Goal: Information Seeking & Learning: Learn about a topic

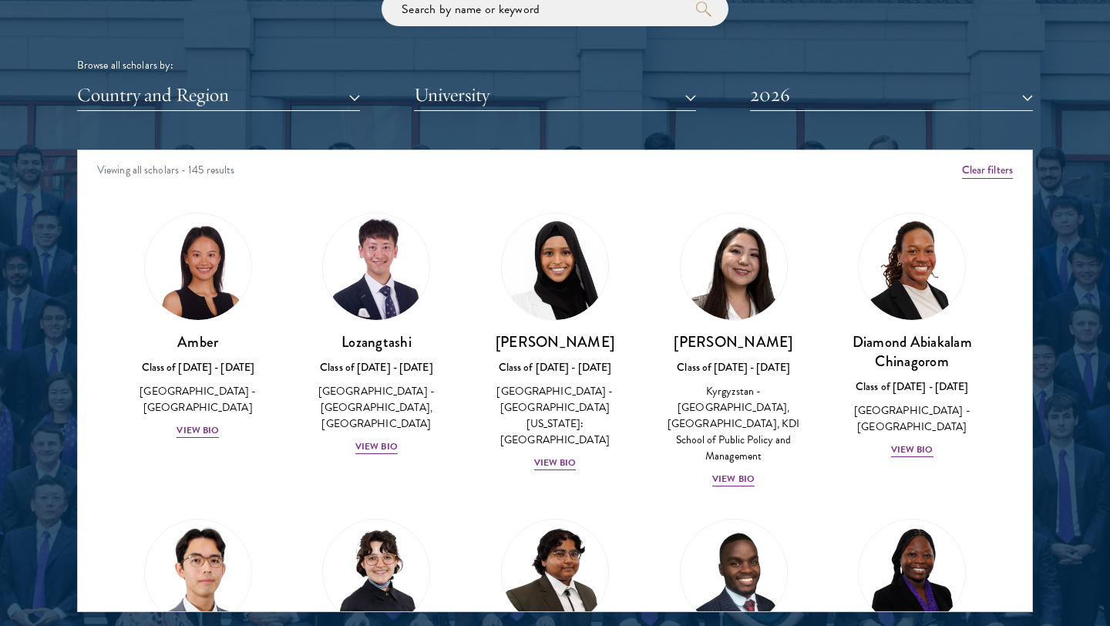
scroll to position [1898, 0]
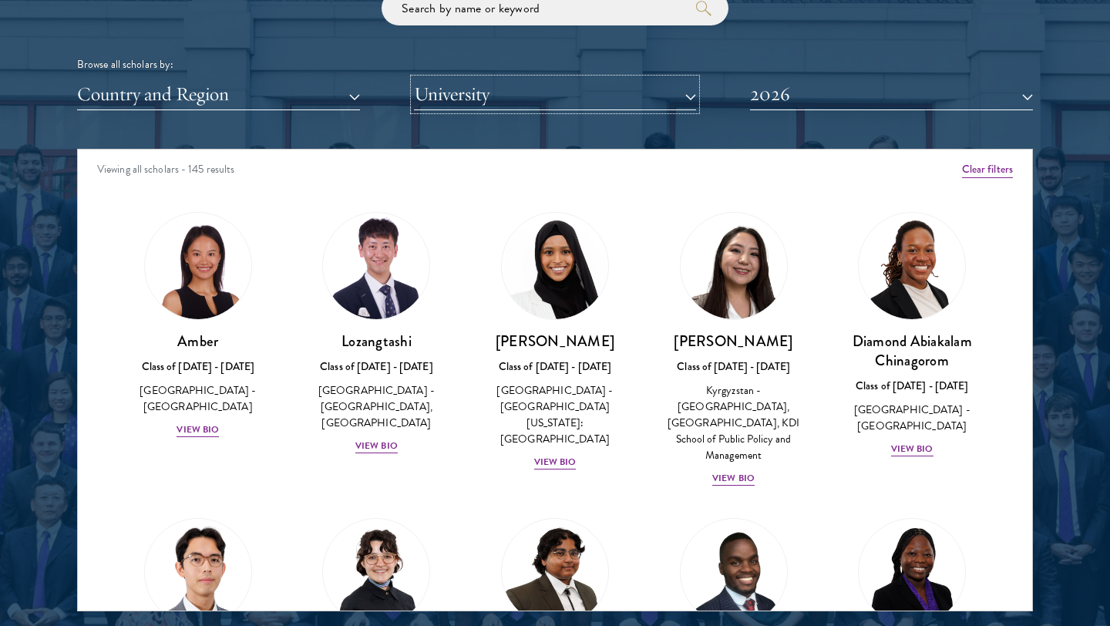
click at [556, 90] on button "University" at bounding box center [555, 95] width 283 height 32
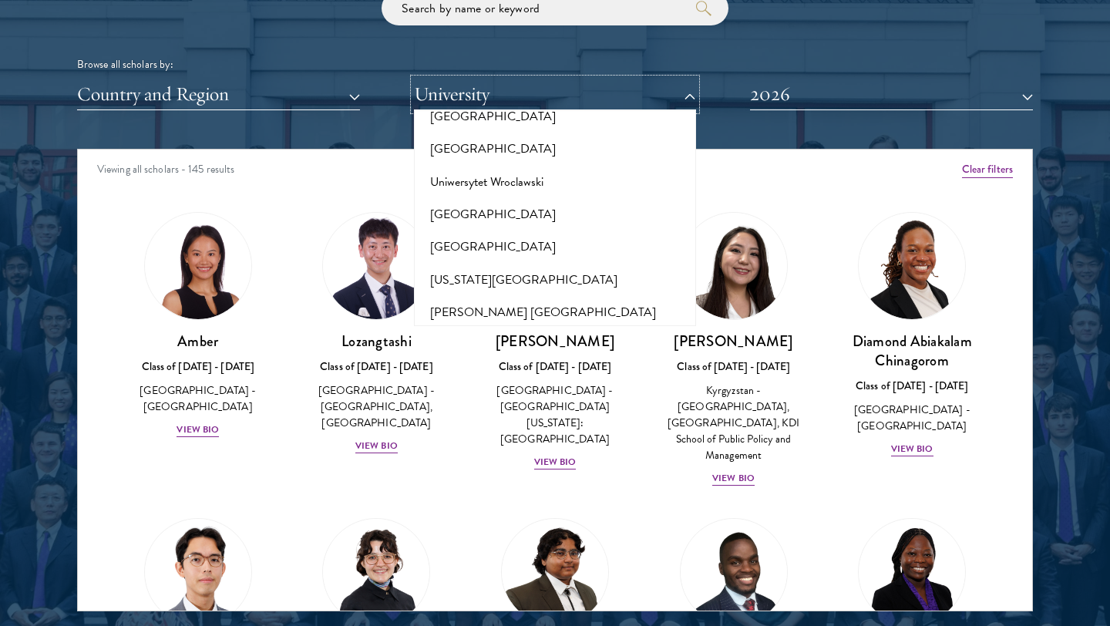
scroll to position [15442, 0]
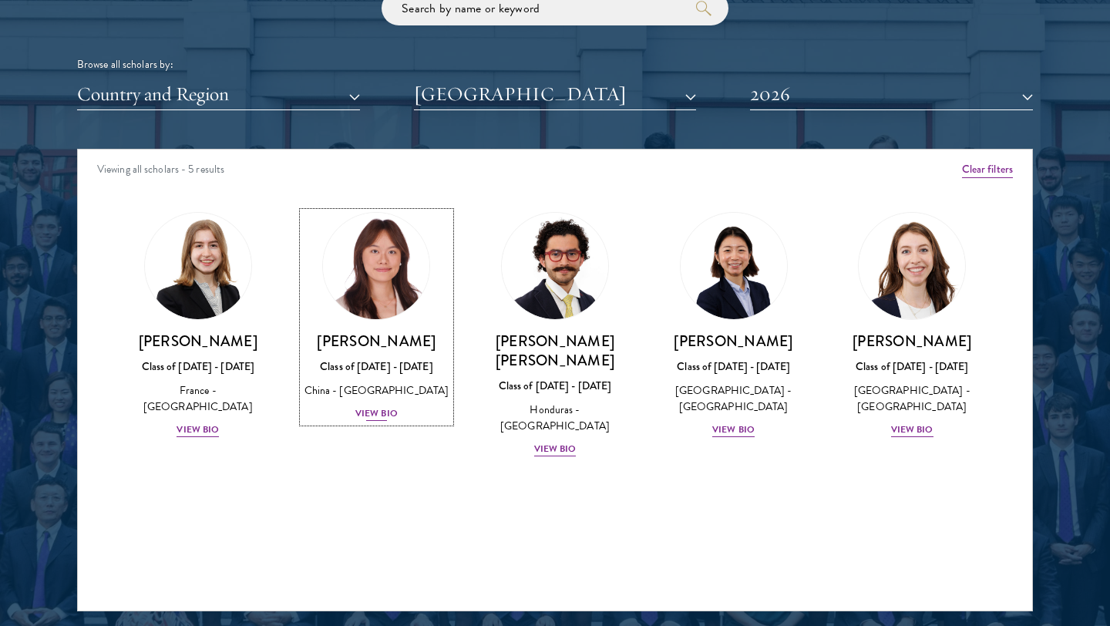
click at [381, 415] on div "View Bio" at bounding box center [376, 413] width 42 height 15
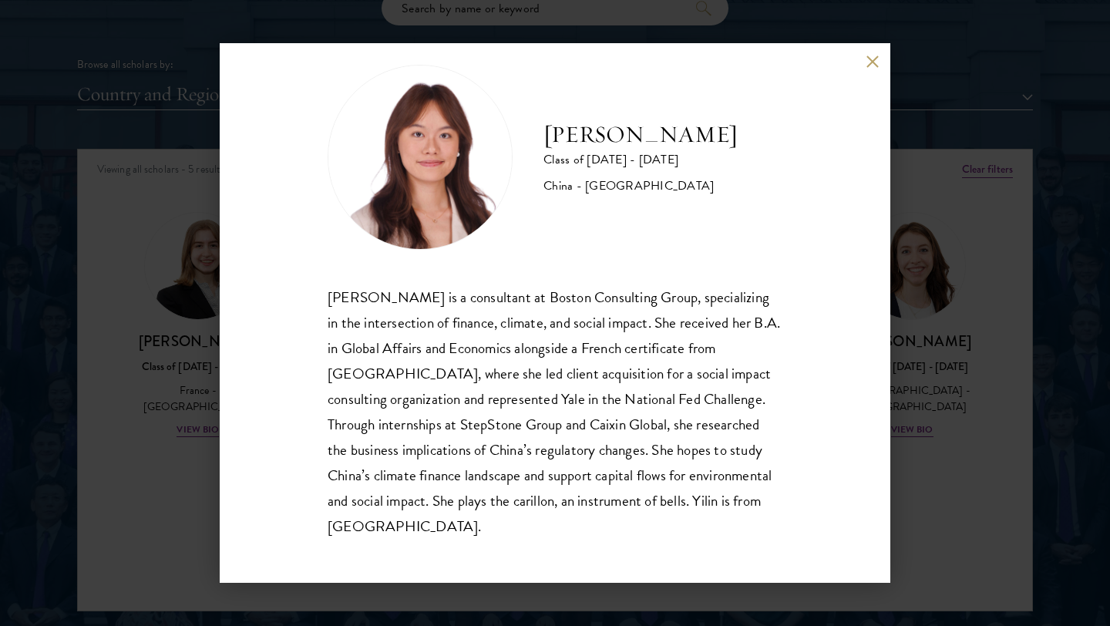
scroll to position [27, 0]
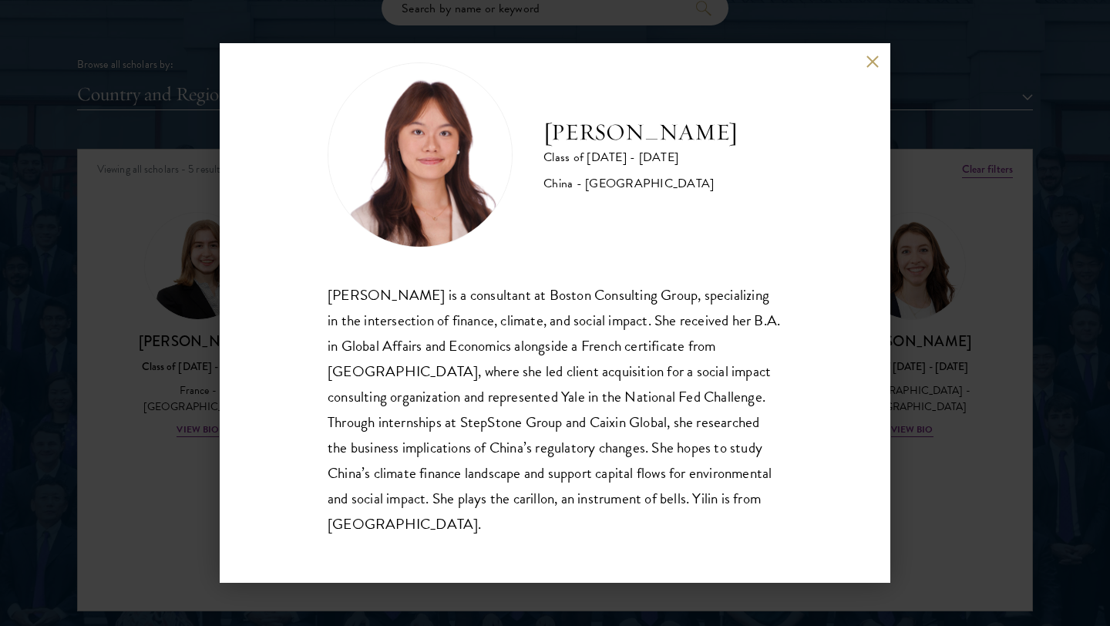
click at [556, 394] on div "[PERSON_NAME] Class of [DATE] - [DATE] [GEOGRAPHIC_DATA] - [GEOGRAPHIC_DATA] [P…" at bounding box center [555, 313] width 1110 height 626
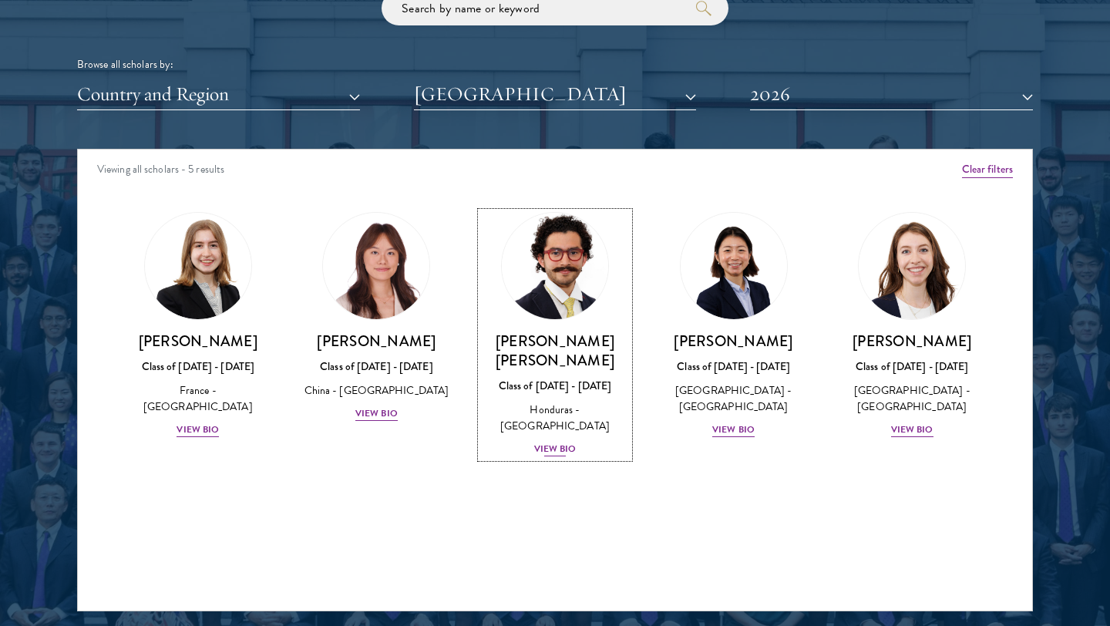
click at [556, 442] on div "View Bio" at bounding box center [555, 449] width 42 height 15
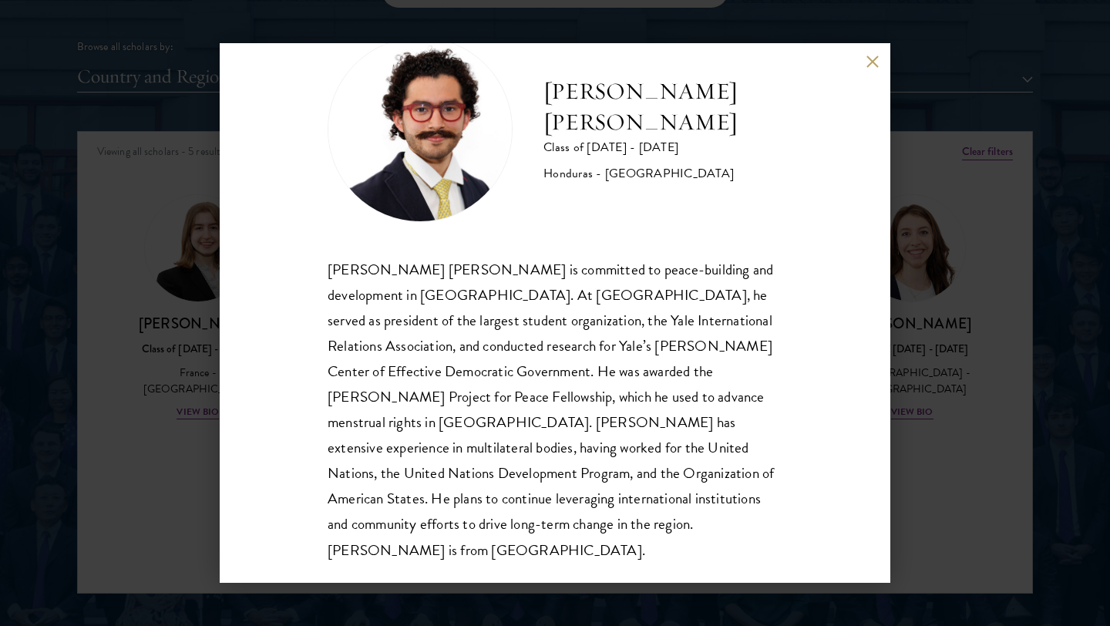
scroll to position [1917, 0]
click at [547, 483] on div "[PERSON_NAME] [PERSON_NAME] is committed to peace-building and development in […" at bounding box center [555, 410] width 455 height 306
click at [555, 518] on div "[PERSON_NAME] [PERSON_NAME] is committed to peace-building and development in […" at bounding box center [555, 410] width 455 height 306
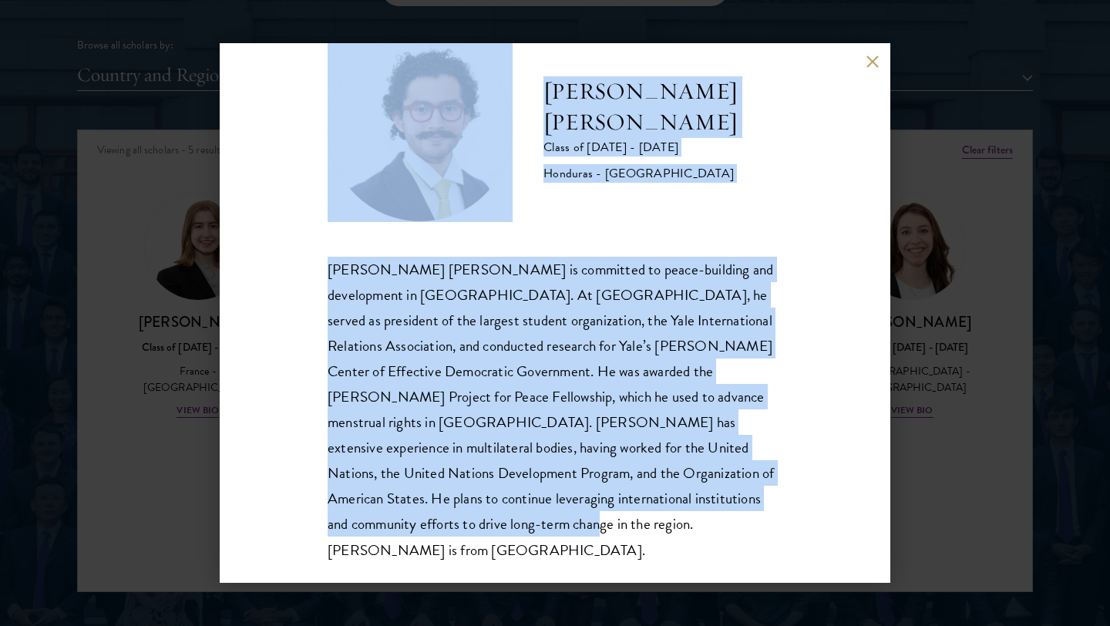
drag, startPoint x: 424, startPoint y: 519, endPoint x: 429, endPoint y: 112, distance: 407.8
click at [429, 112] on div "[PERSON_NAME] [PERSON_NAME] Class of [DATE] - [DATE] [GEOGRAPHIC_DATA] - [GEOGR…" at bounding box center [555, 300] width 455 height 526
copy div "[PERSON_NAME] [PERSON_NAME] Class of [DATE] - [DATE] [GEOGRAPHIC_DATA] - [GEOGR…"
click at [556, 351] on div "[PERSON_NAME] [PERSON_NAME] Class of [DATE] - [DATE] [GEOGRAPHIC_DATA] - [GEOGR…" at bounding box center [555, 313] width 1110 height 626
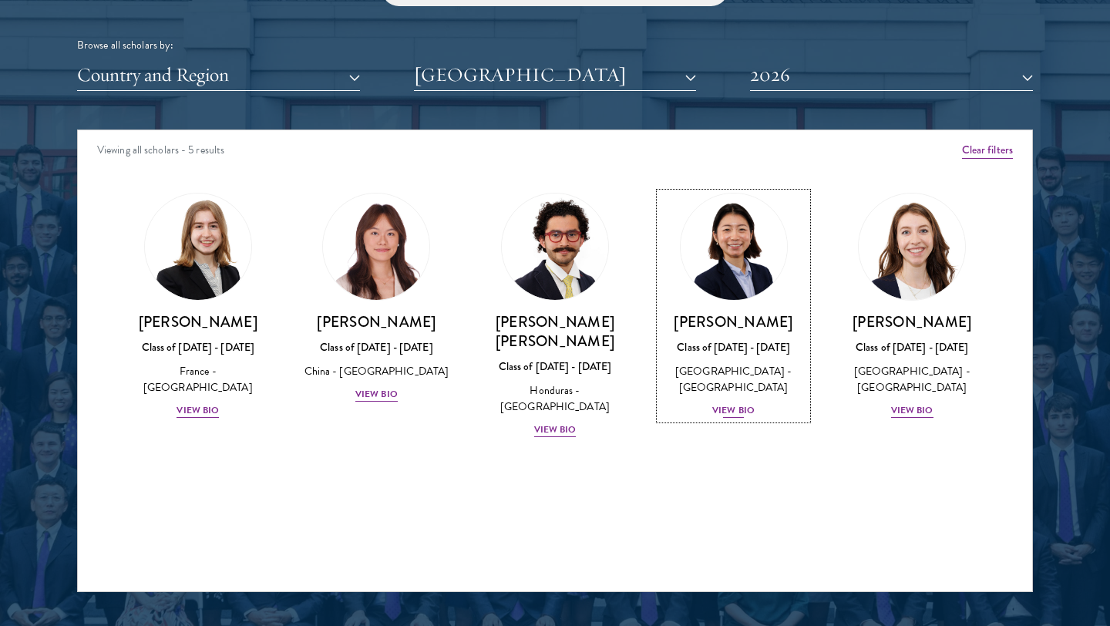
click at [556, 409] on div "View Bio" at bounding box center [733, 410] width 42 height 15
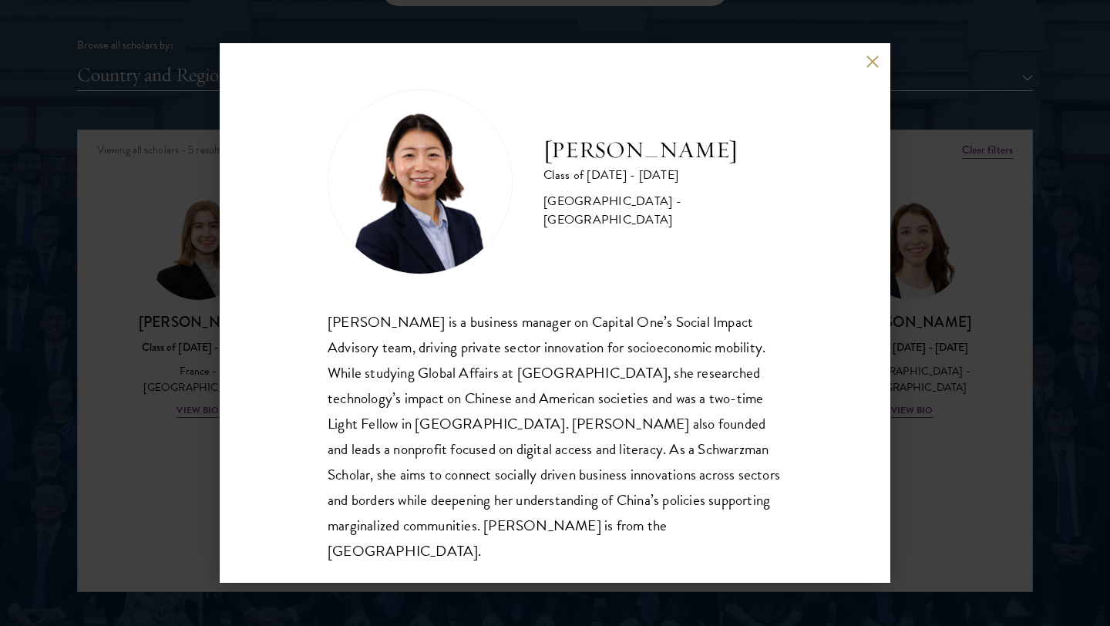
click at [556, 434] on div "[PERSON_NAME] Class of [DATE] - [DATE] [GEOGRAPHIC_DATA] - [GEOGRAPHIC_DATA] [P…" at bounding box center [555, 313] width 1110 height 626
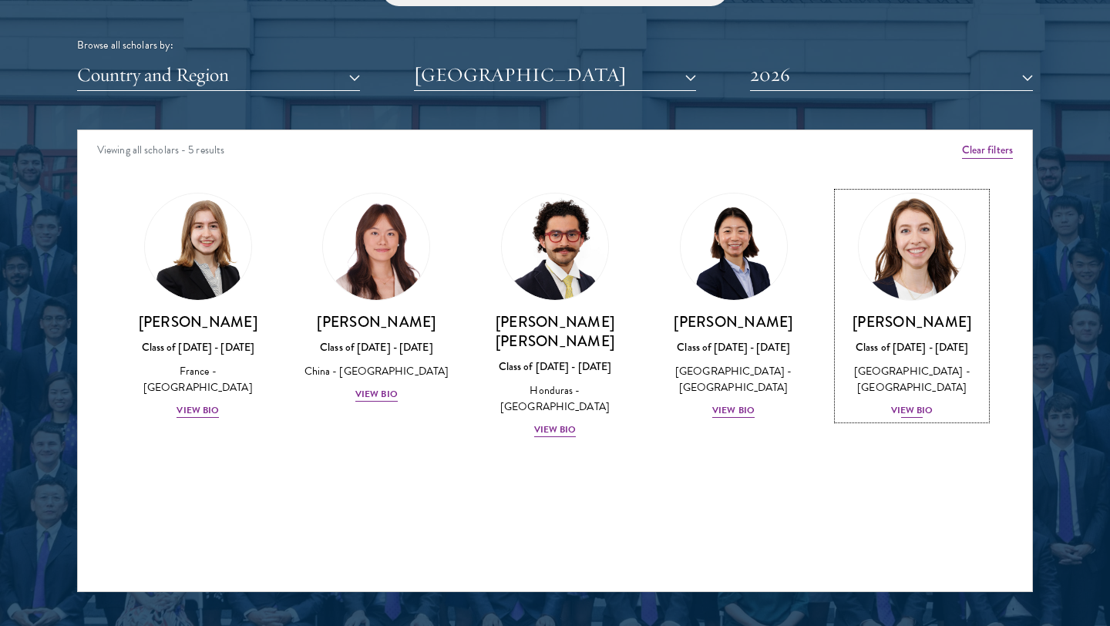
click at [556, 411] on div "View Bio" at bounding box center [912, 410] width 42 height 15
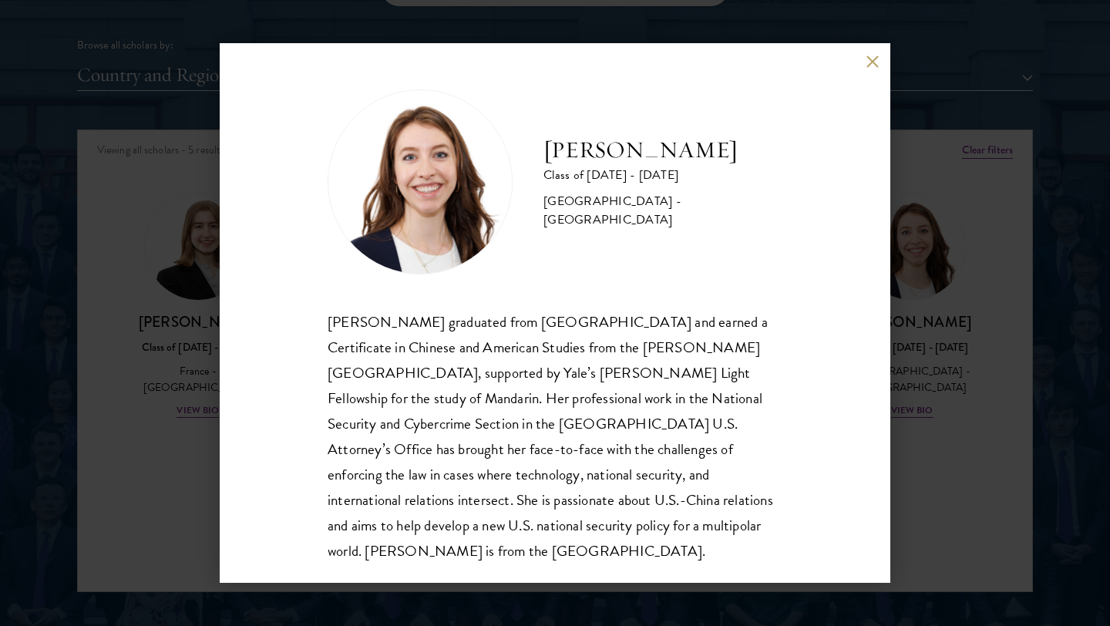
click at [556, 58] on button at bounding box center [872, 61] width 13 height 13
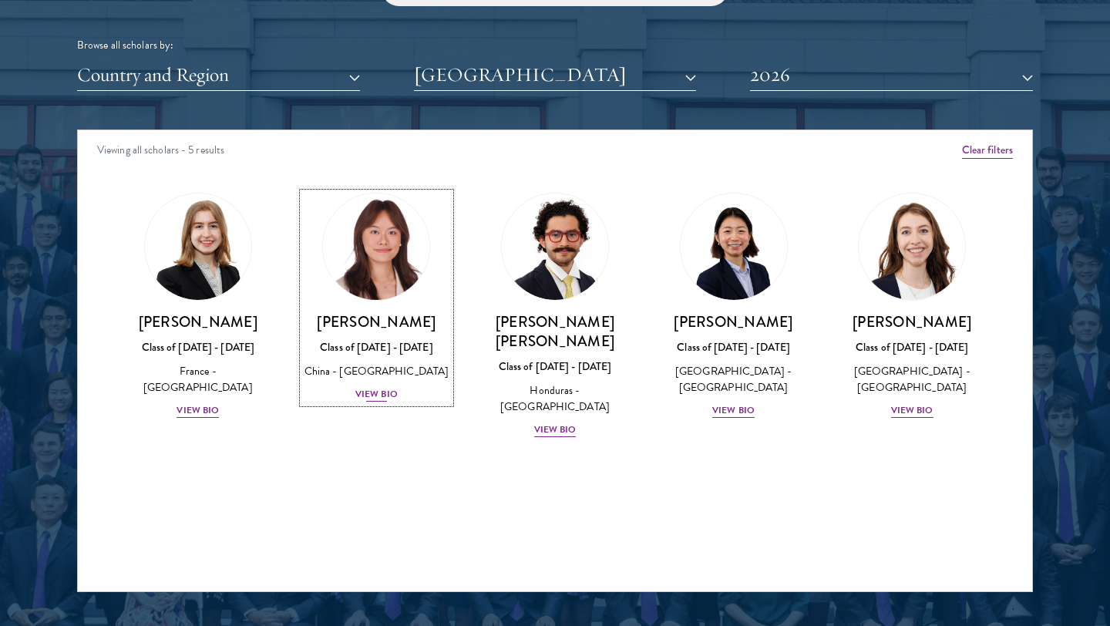
click at [372, 395] on div "View Bio" at bounding box center [376, 394] width 42 height 15
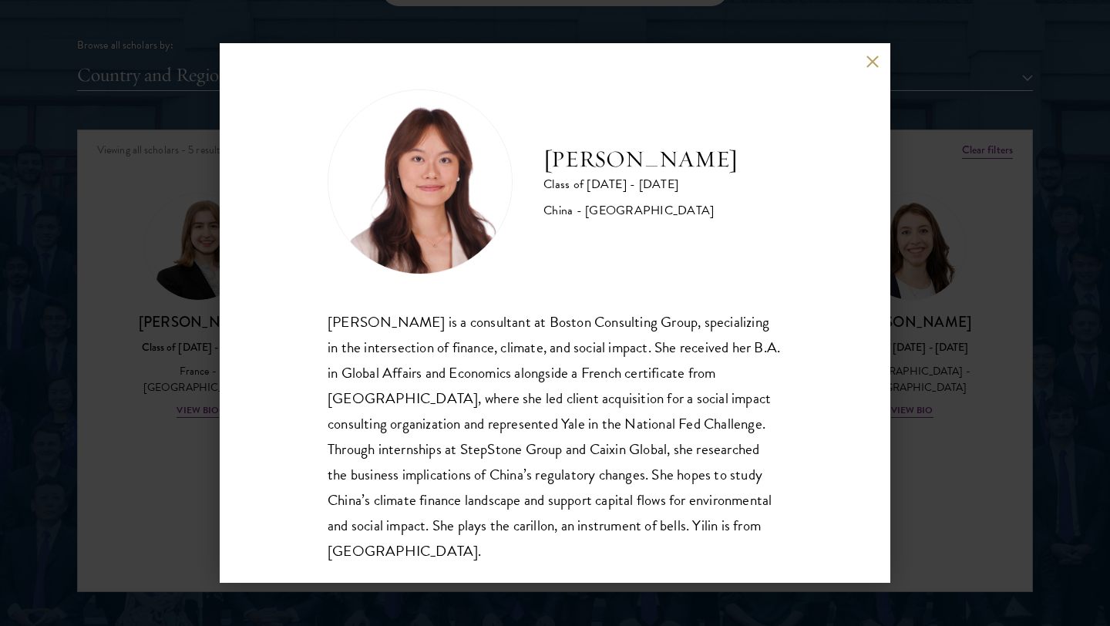
click at [159, 217] on div "[PERSON_NAME] Class of [DATE] - [DATE] [GEOGRAPHIC_DATA] - [GEOGRAPHIC_DATA] [P…" at bounding box center [555, 313] width 1110 height 626
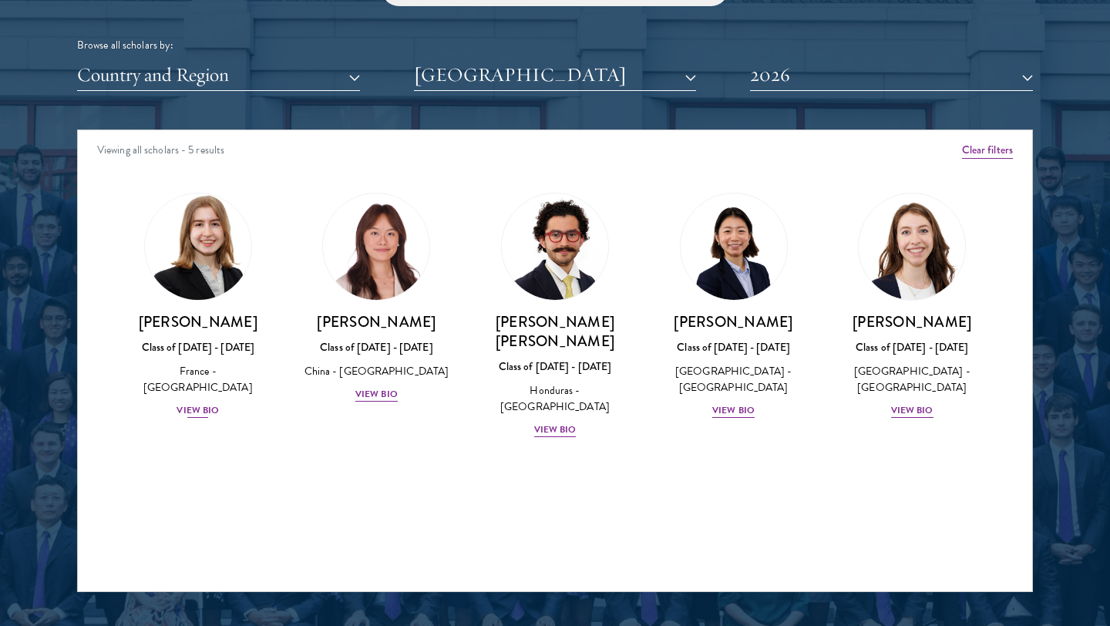
click at [209, 403] on div "View Bio" at bounding box center [198, 410] width 42 height 15
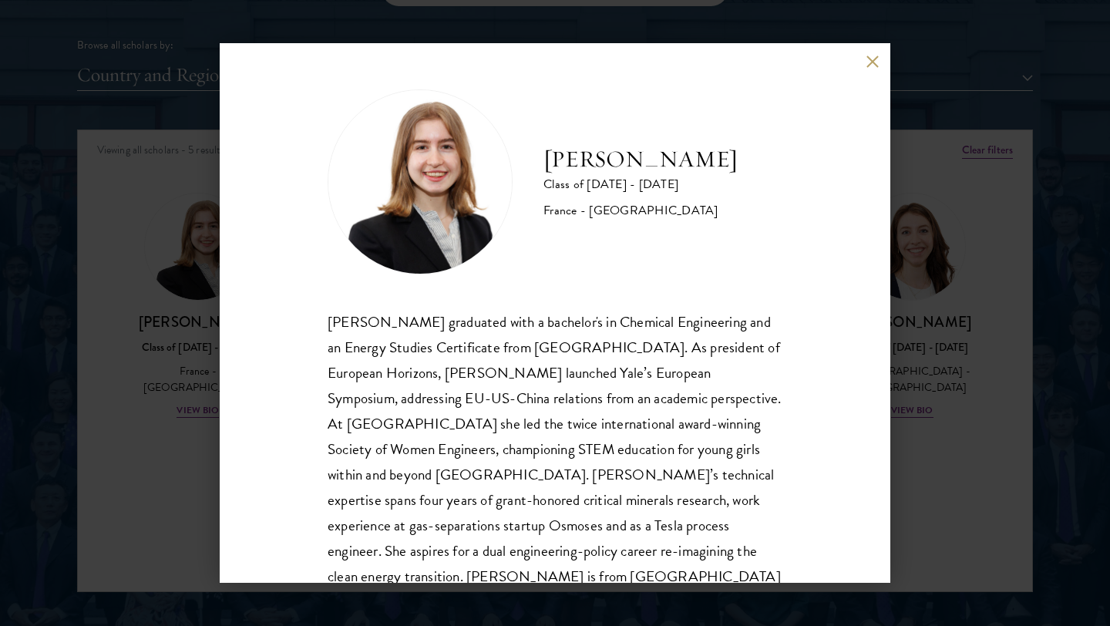
click at [556, 59] on button at bounding box center [872, 61] width 13 height 13
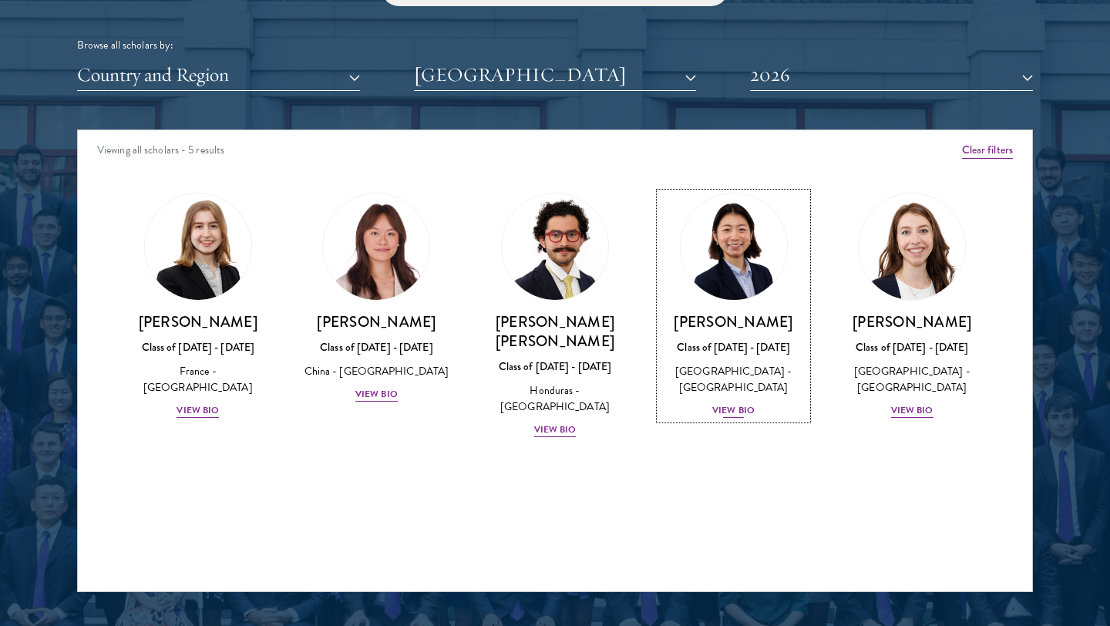
click at [556, 404] on div "View Bio" at bounding box center [733, 410] width 42 height 15
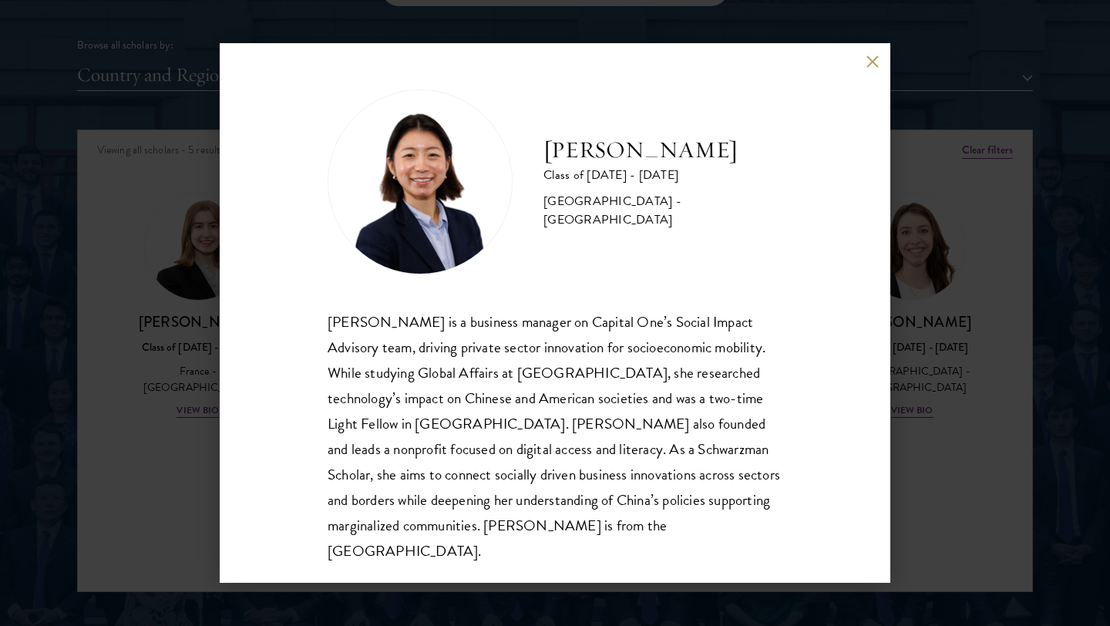
click at [556, 204] on div "[PERSON_NAME] Class of [DATE] - [DATE] [GEOGRAPHIC_DATA] - [GEOGRAPHIC_DATA] [P…" at bounding box center [555, 313] width 1110 height 626
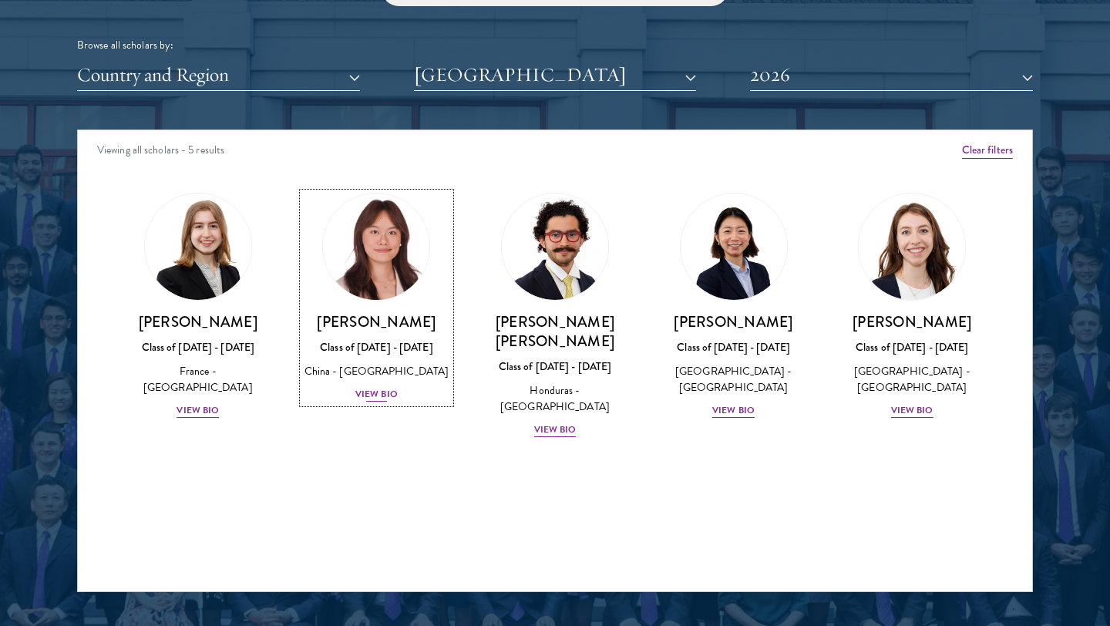
click at [382, 392] on div "View Bio" at bounding box center [376, 394] width 42 height 15
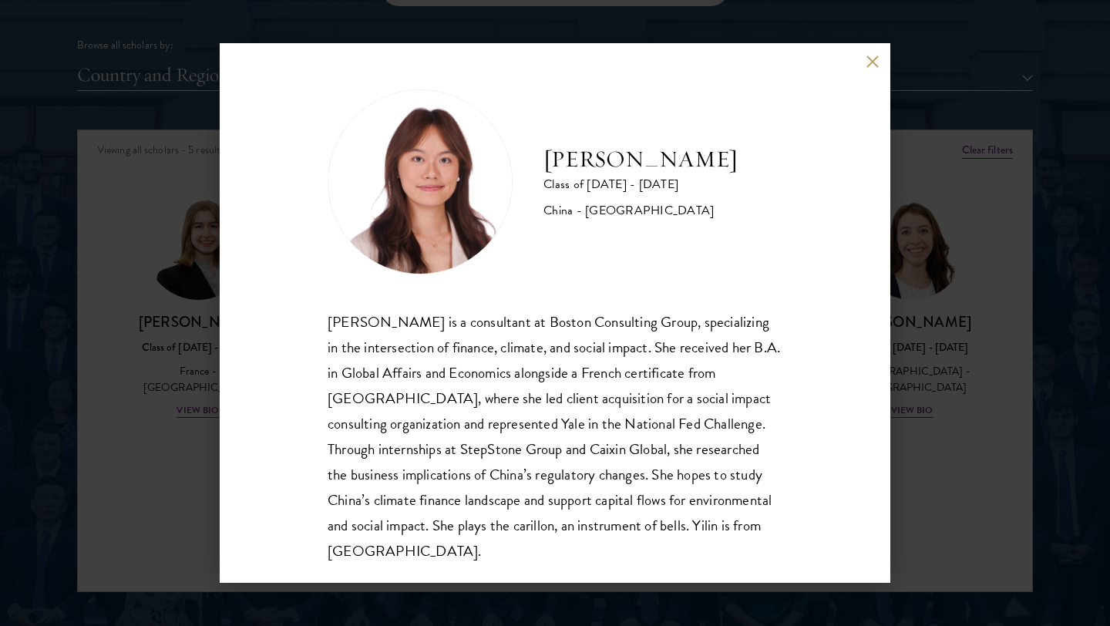
click at [148, 321] on div "[PERSON_NAME] Class of [DATE] - [DATE] [GEOGRAPHIC_DATA] - [GEOGRAPHIC_DATA] [P…" at bounding box center [555, 313] width 1110 height 626
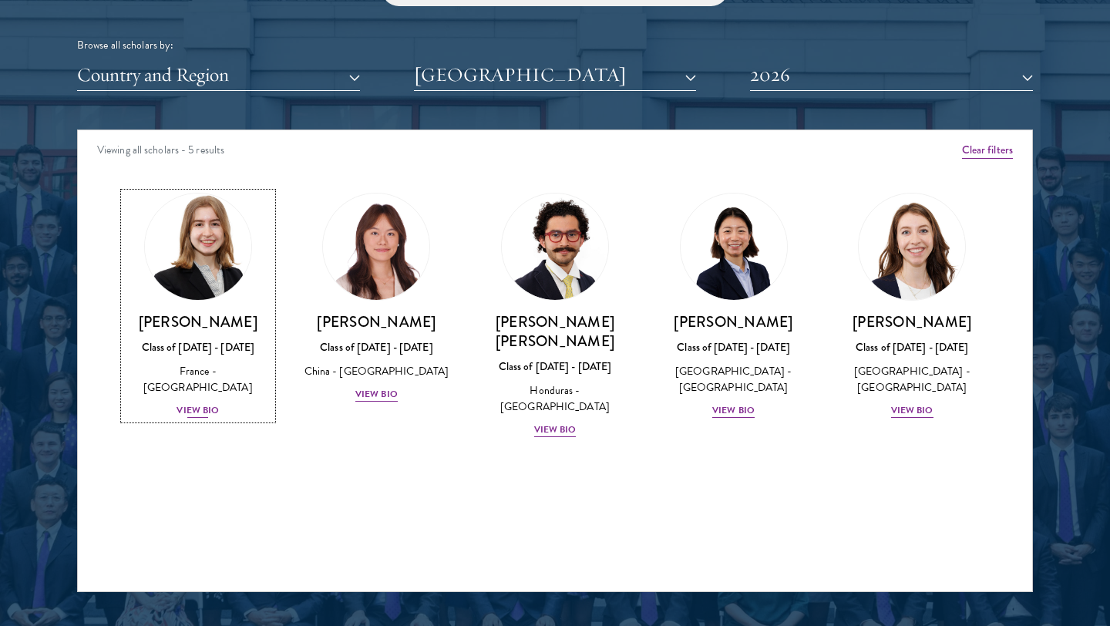
click at [206, 403] on div "View Bio" at bounding box center [198, 410] width 42 height 15
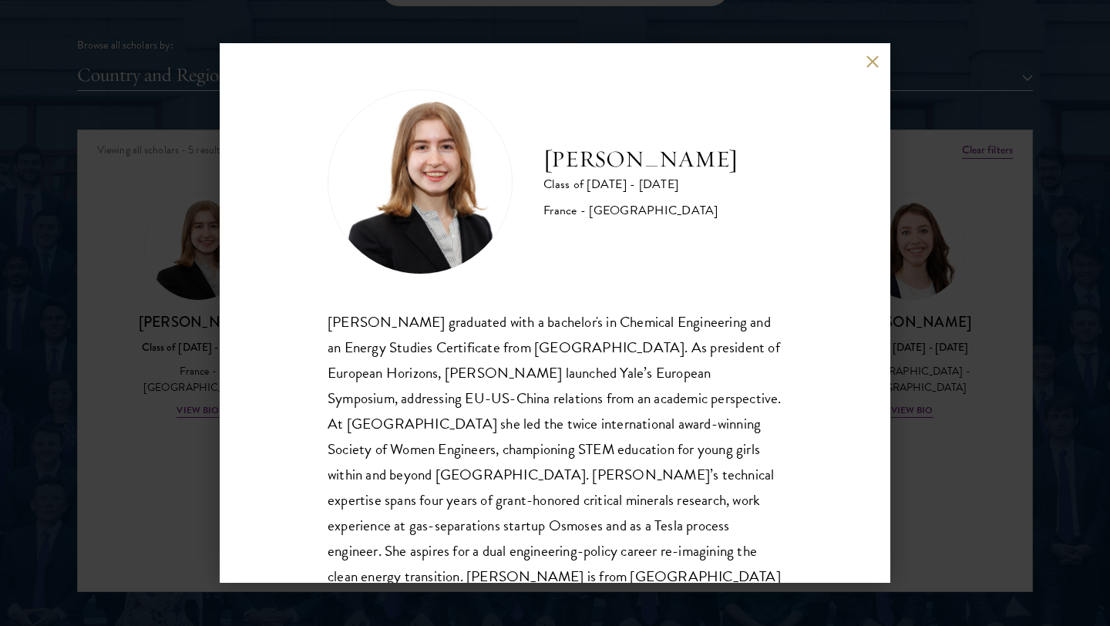
scroll to position [52, 0]
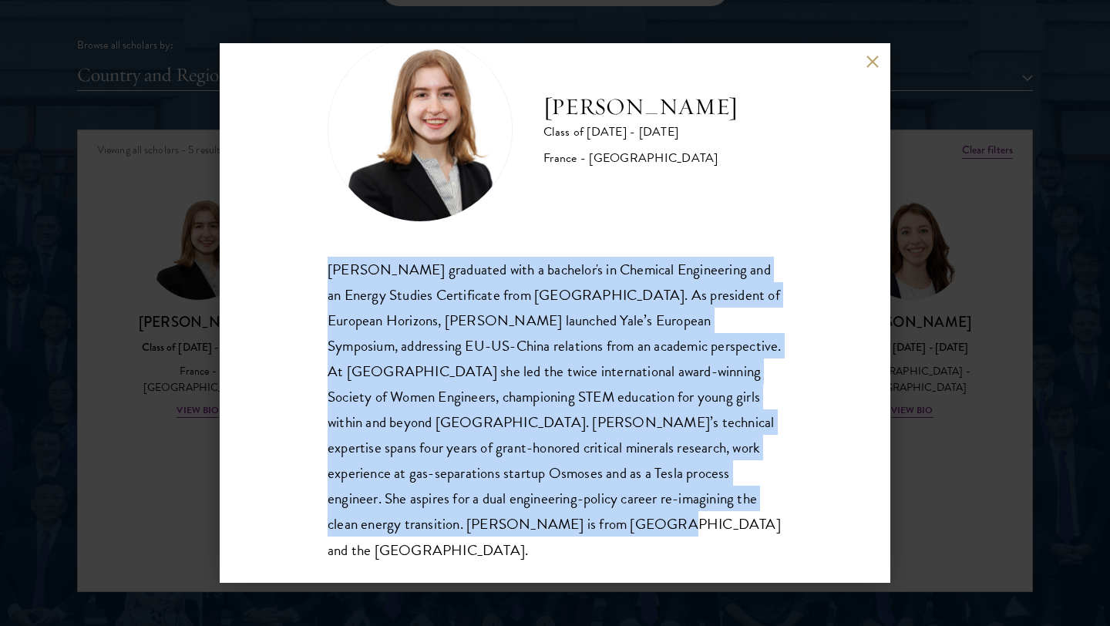
drag, startPoint x: 431, startPoint y: 537, endPoint x: 321, endPoint y: 272, distance: 287.1
click at [321, 272] on div "[PERSON_NAME] Class of [DATE] - [DATE] [GEOGRAPHIC_DATA] - [GEOGRAPHIC_DATA] [P…" at bounding box center [555, 313] width 671 height 540
copy div "[PERSON_NAME] graduated with a bachelor's in Chemical Engineering and an Energy…"
click at [556, 57] on button at bounding box center [872, 61] width 13 height 13
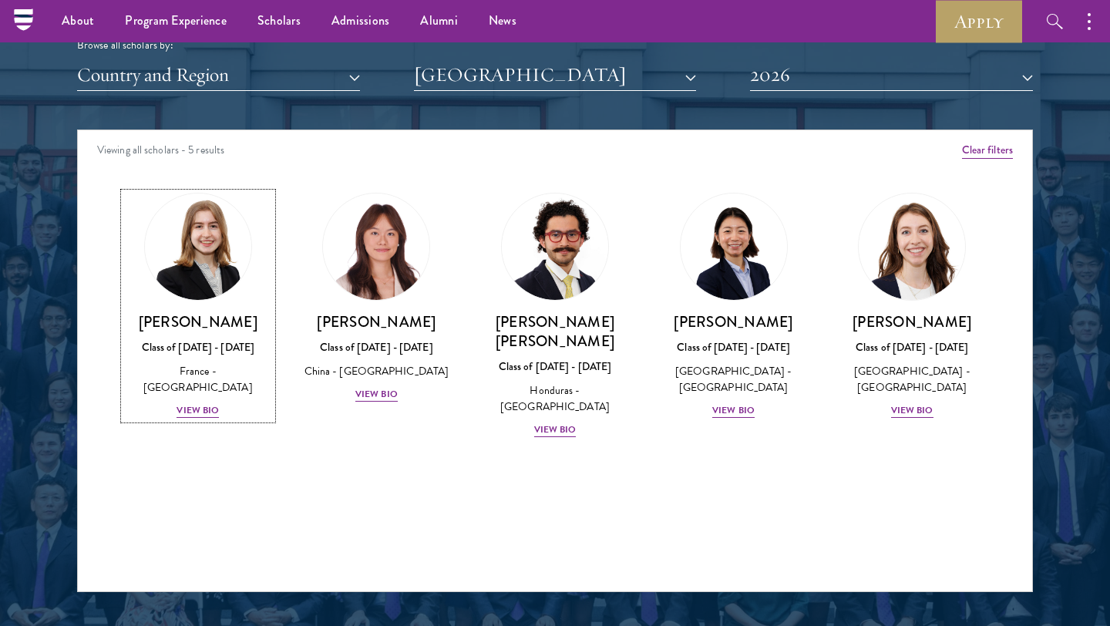
scroll to position [1797, 0]
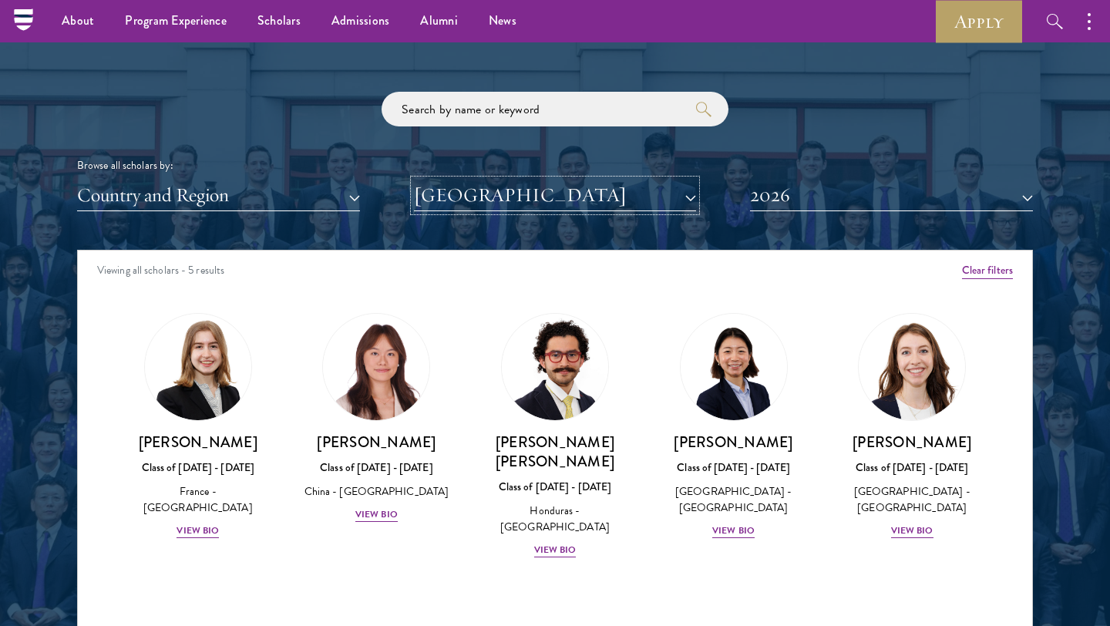
click at [505, 186] on button "[GEOGRAPHIC_DATA]" at bounding box center [555, 196] width 283 height 32
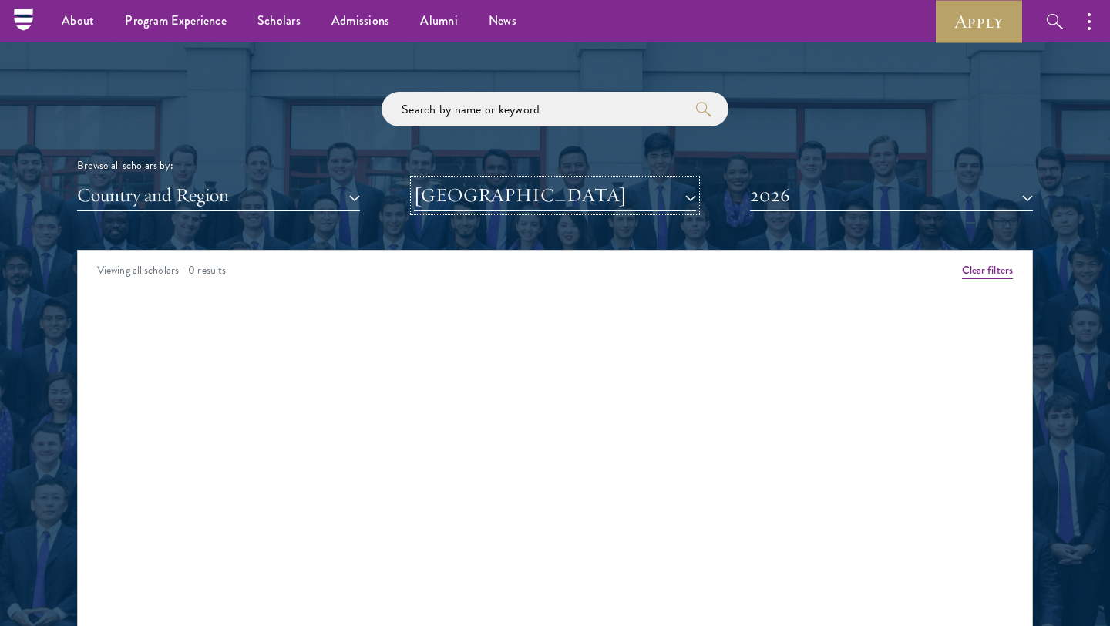
click at [462, 200] on button "[GEOGRAPHIC_DATA]" at bounding box center [555, 196] width 283 height 32
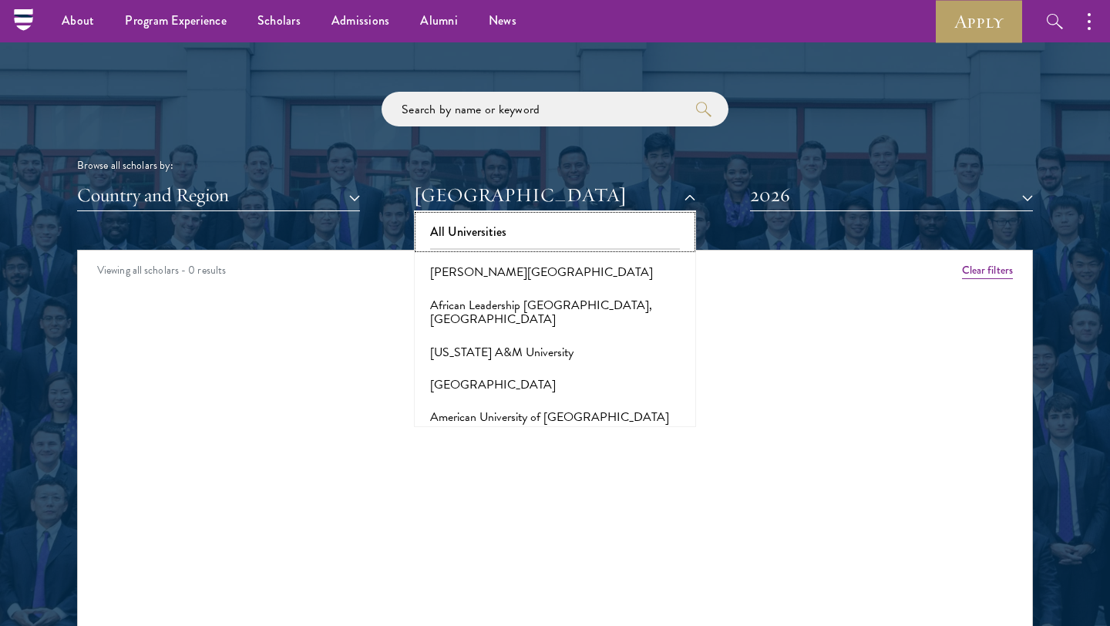
click at [552, 237] on button "All Universities" at bounding box center [556, 232] width 274 height 32
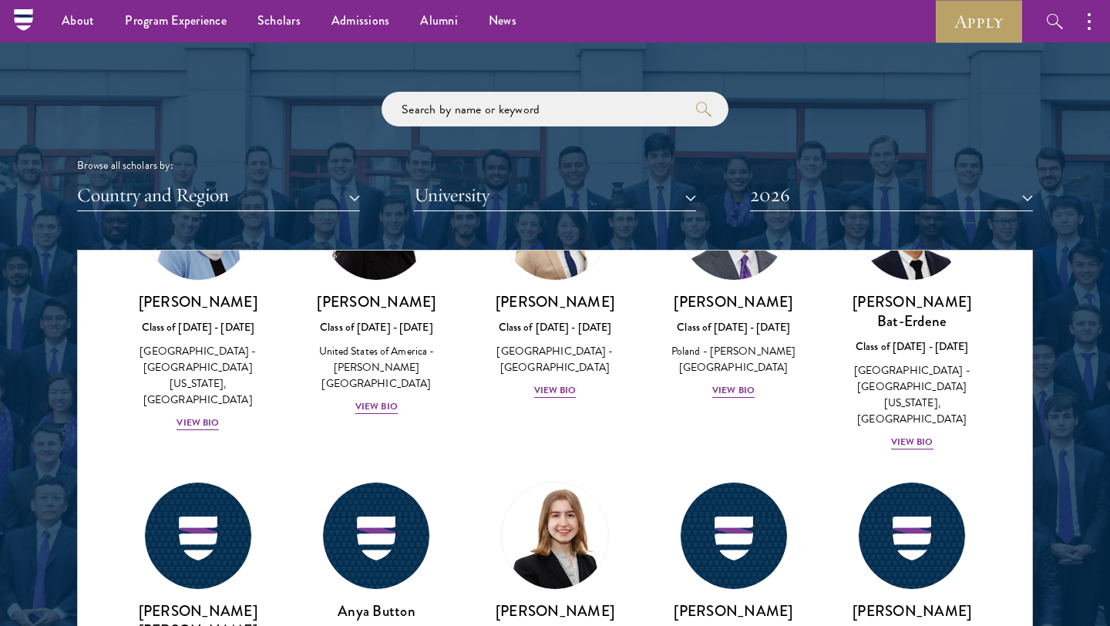
scroll to position [1231, 0]
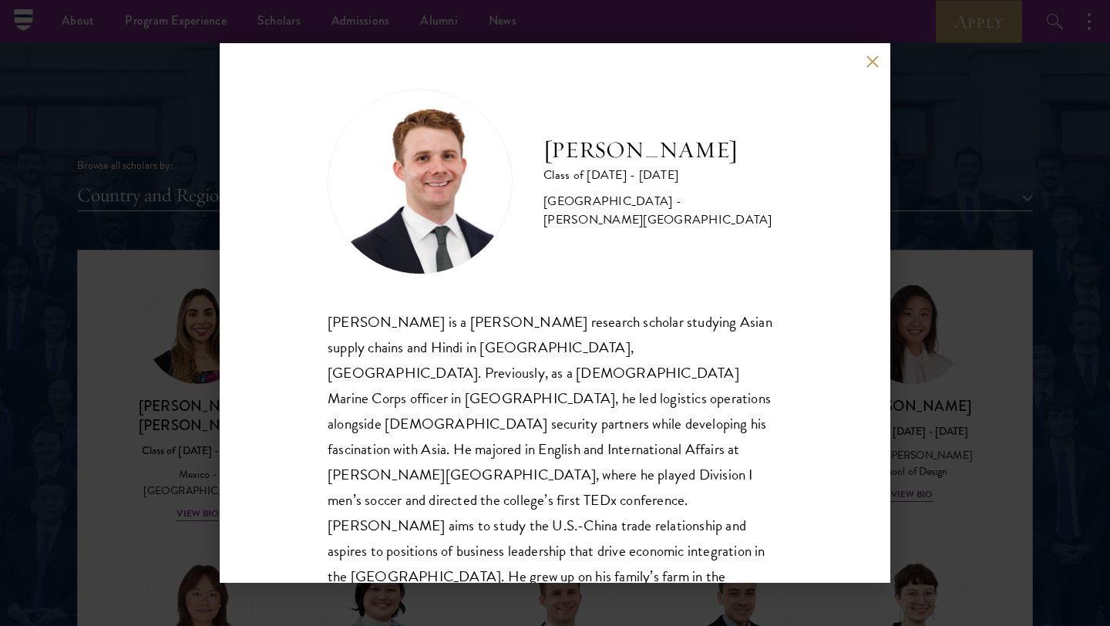
click at [556, 348] on div "[PERSON_NAME] Class of [DATE] - [DATE] [GEOGRAPHIC_DATA] - [PERSON_NAME][GEOGRA…" at bounding box center [555, 313] width 1110 height 626
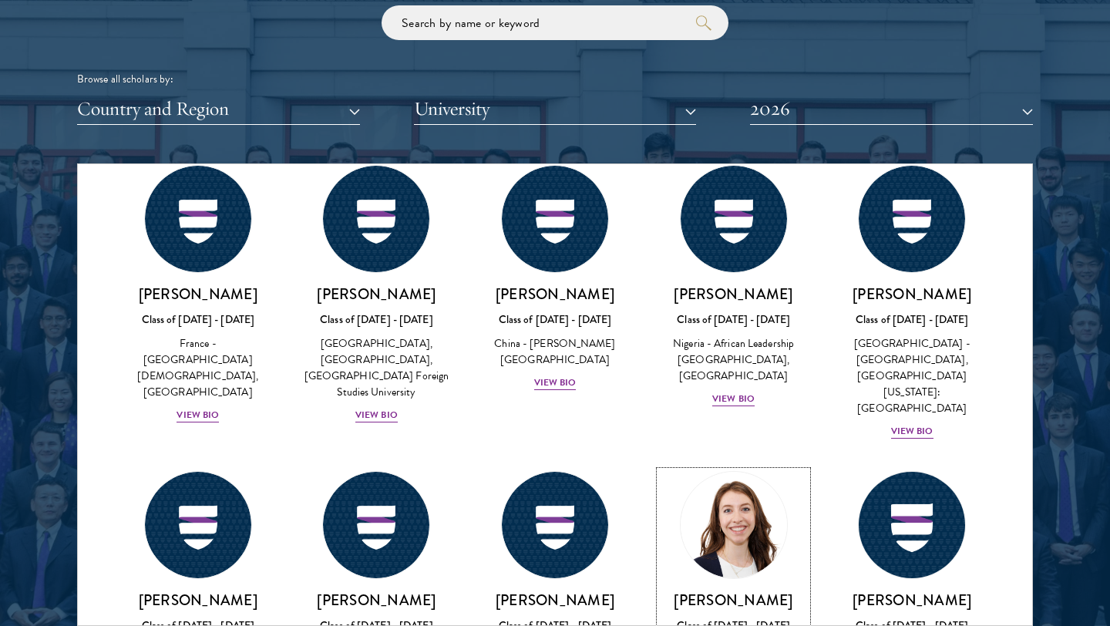
scroll to position [5819, 0]
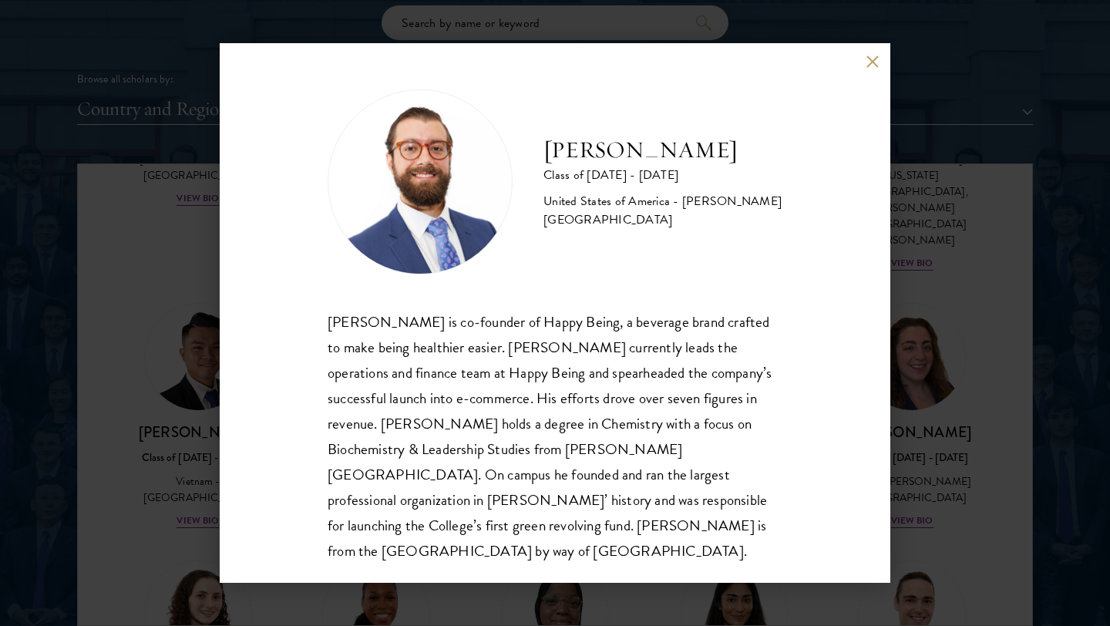
click at [556, 301] on div "[PERSON_NAME] Class of [DATE] - [DATE] [GEOGRAPHIC_DATA] - [PERSON_NAME][GEOGRA…" at bounding box center [555, 313] width 1110 height 626
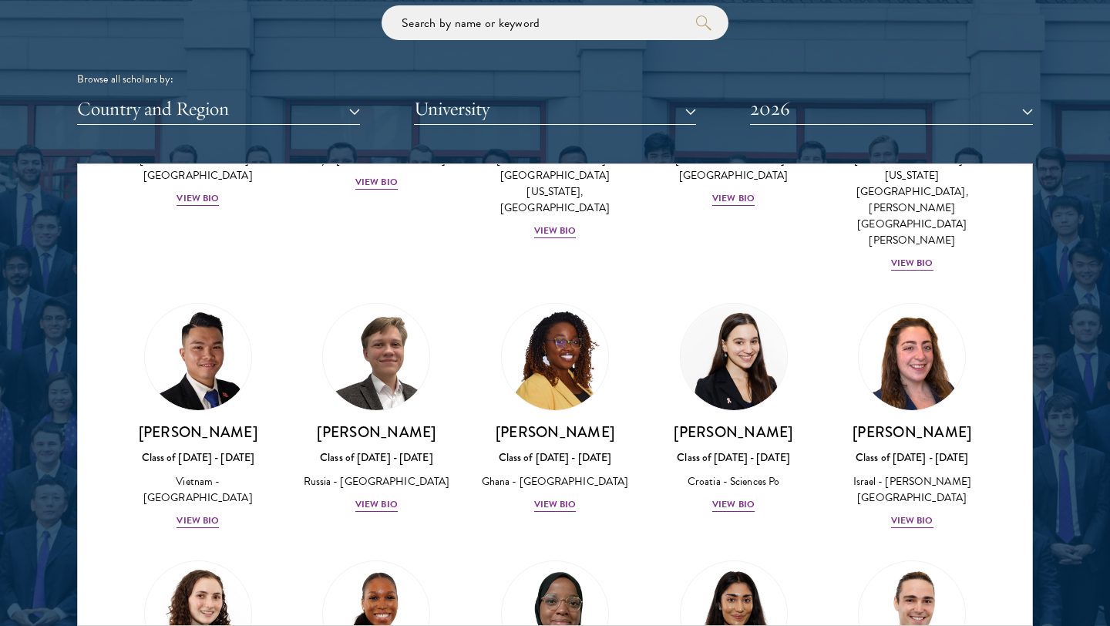
scroll to position [5890, 0]
